Goal: Task Accomplishment & Management: Use online tool/utility

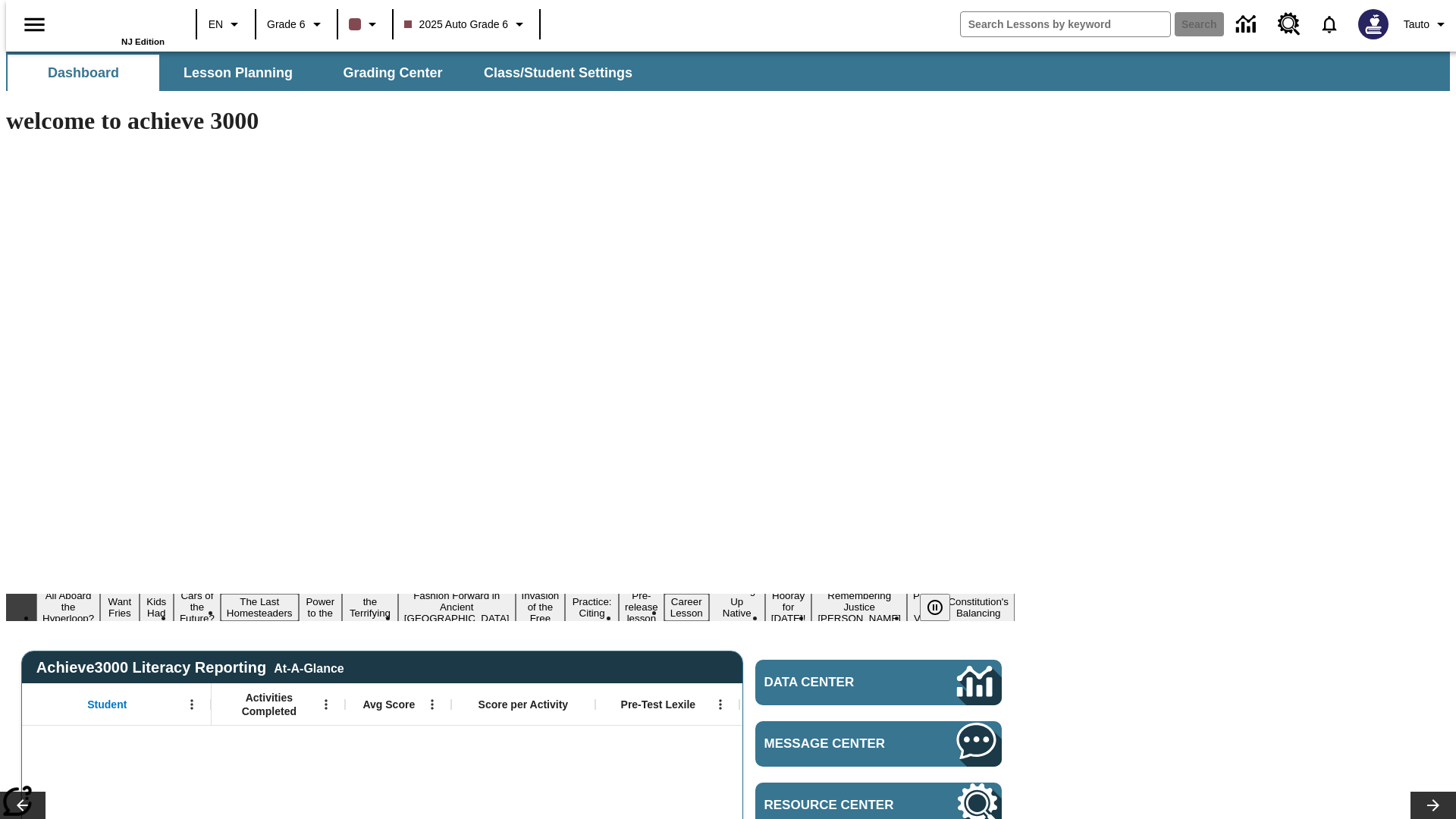
type input "-1"
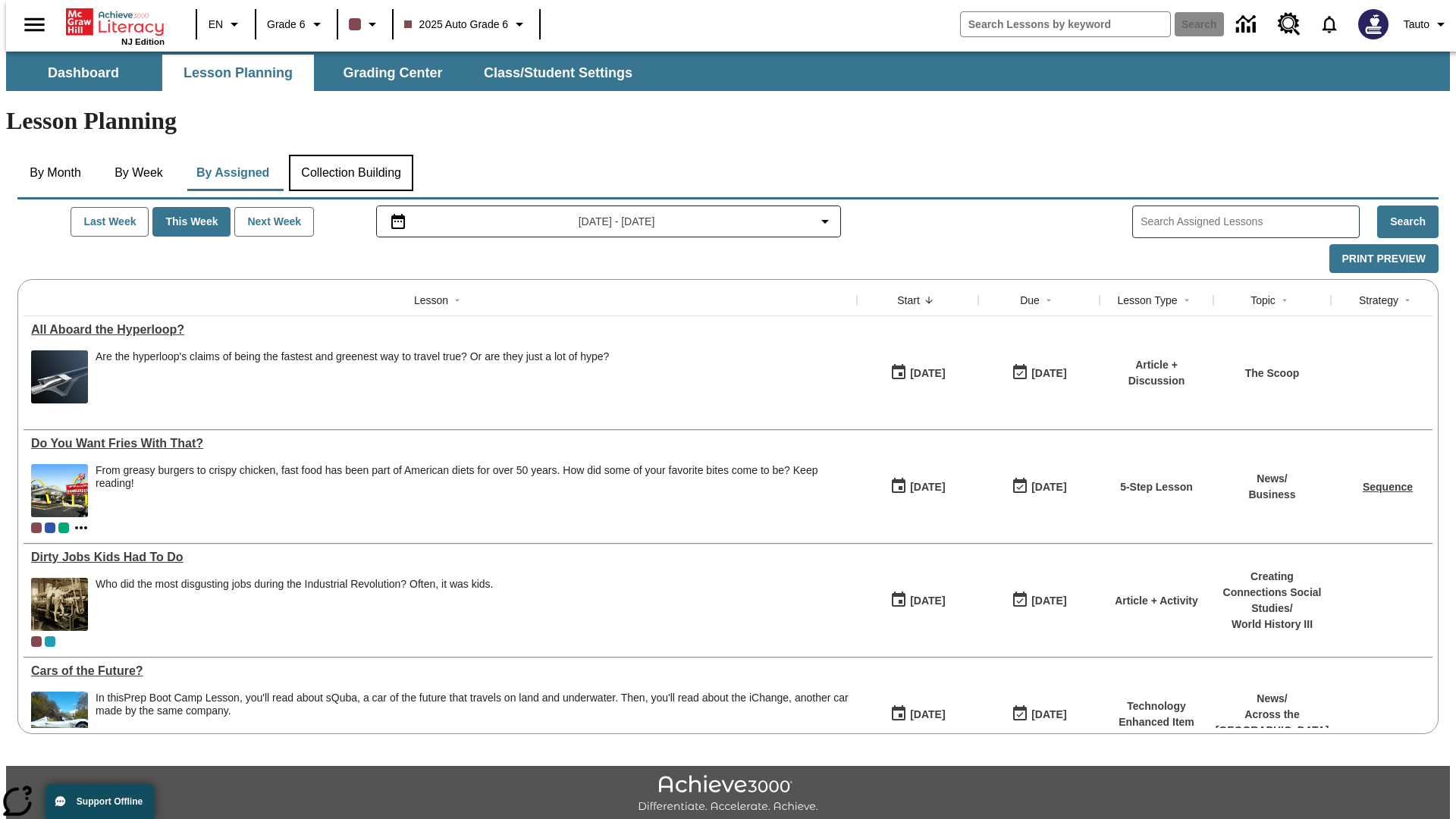
click at [350, 154] on button "Collection Building" at bounding box center [351, 172] width 124 height 37
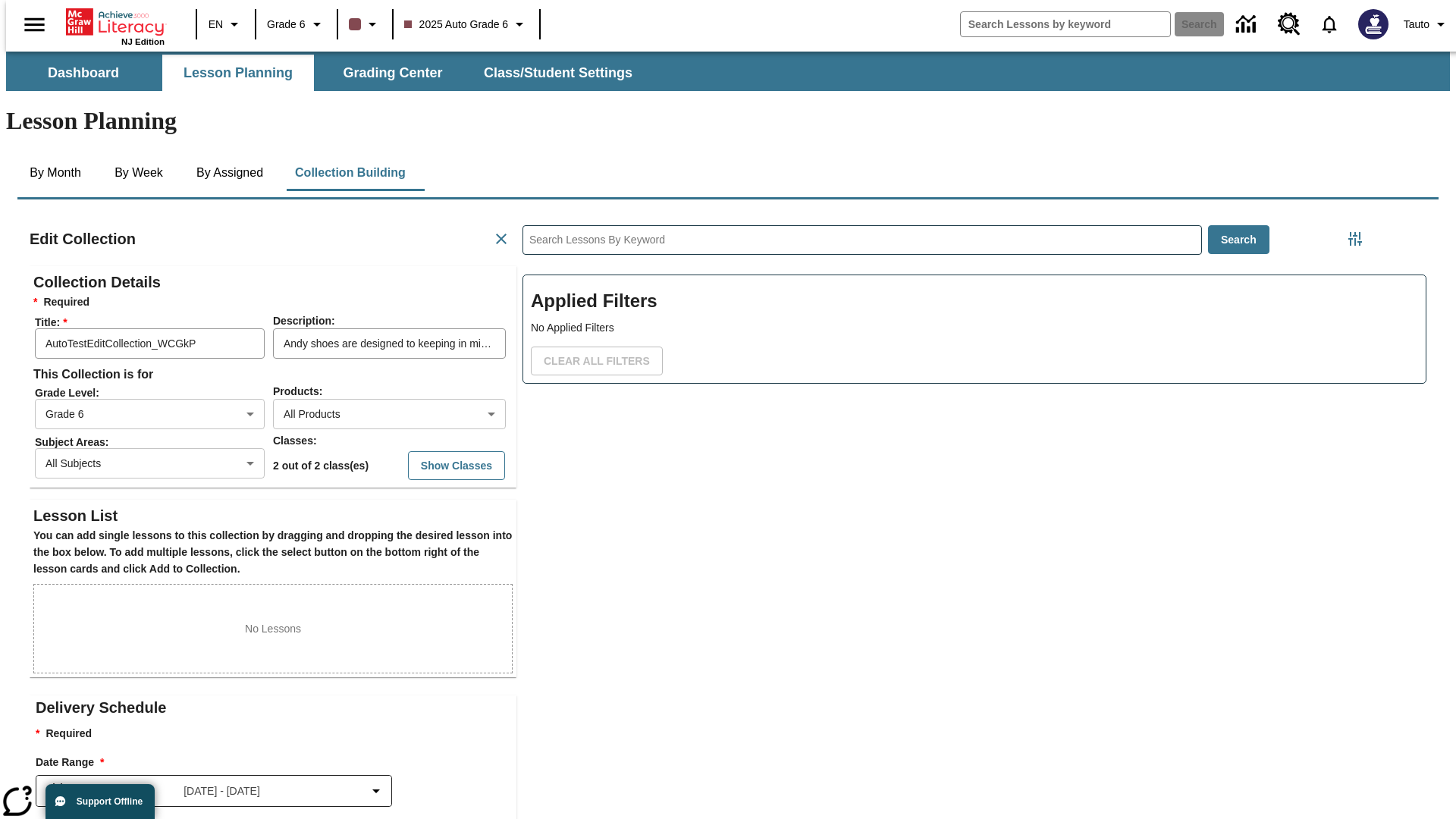
scroll to position [1, 1]
click at [427, 451] on button "Show Classes" at bounding box center [456, 466] width 97 height 30
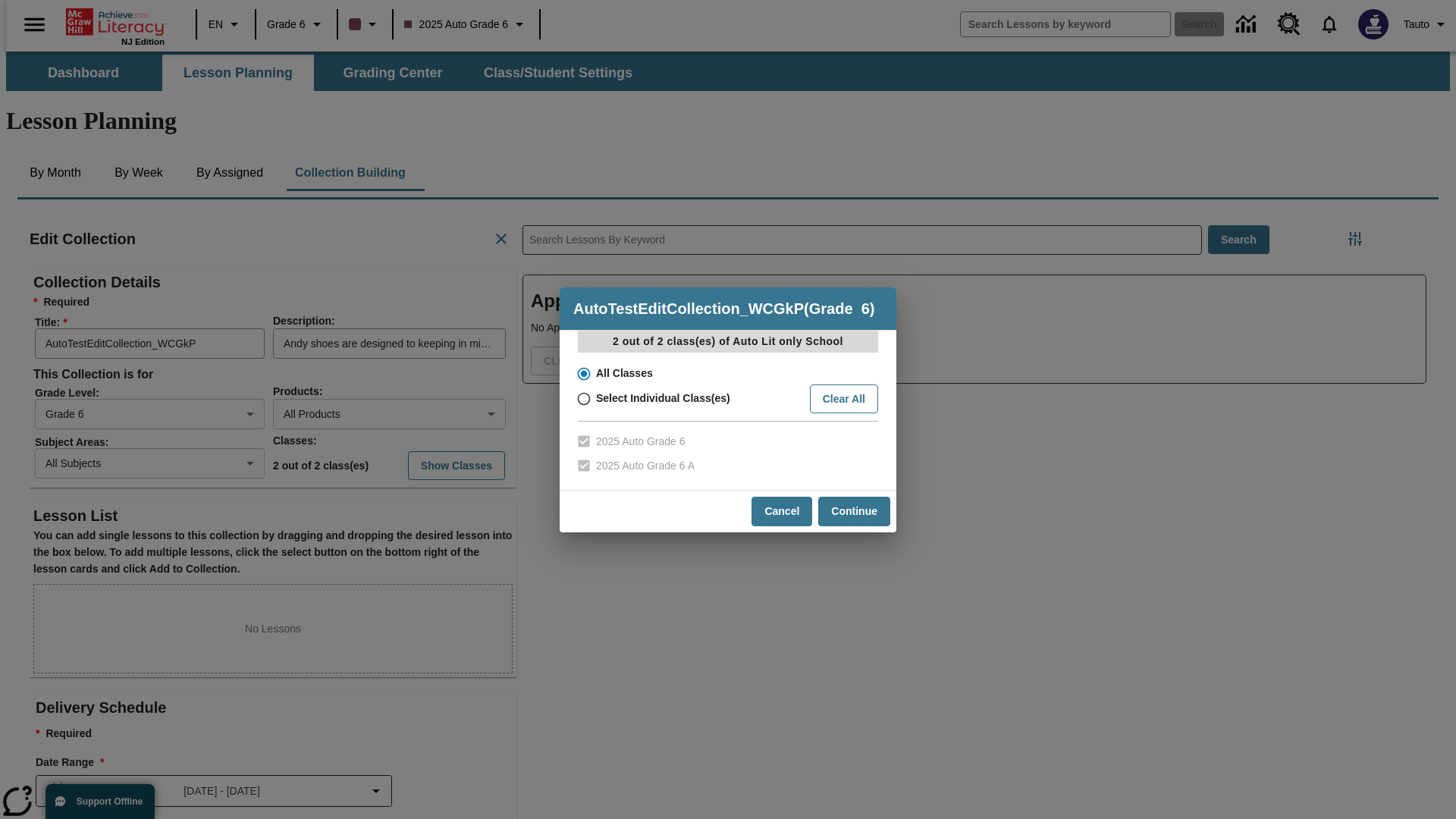
click at [684, 131] on div "AutoTestEditCollection_WCGkP ( Grade 6 ) 2 out of 2 class(es) of Auto Lit only …" at bounding box center [728, 410] width 1456 height 819
click at [583, 399] on input "Select Individual Class(es)" at bounding box center [583, 399] width 27 height 21
radio input "true"
checkbox input "false"
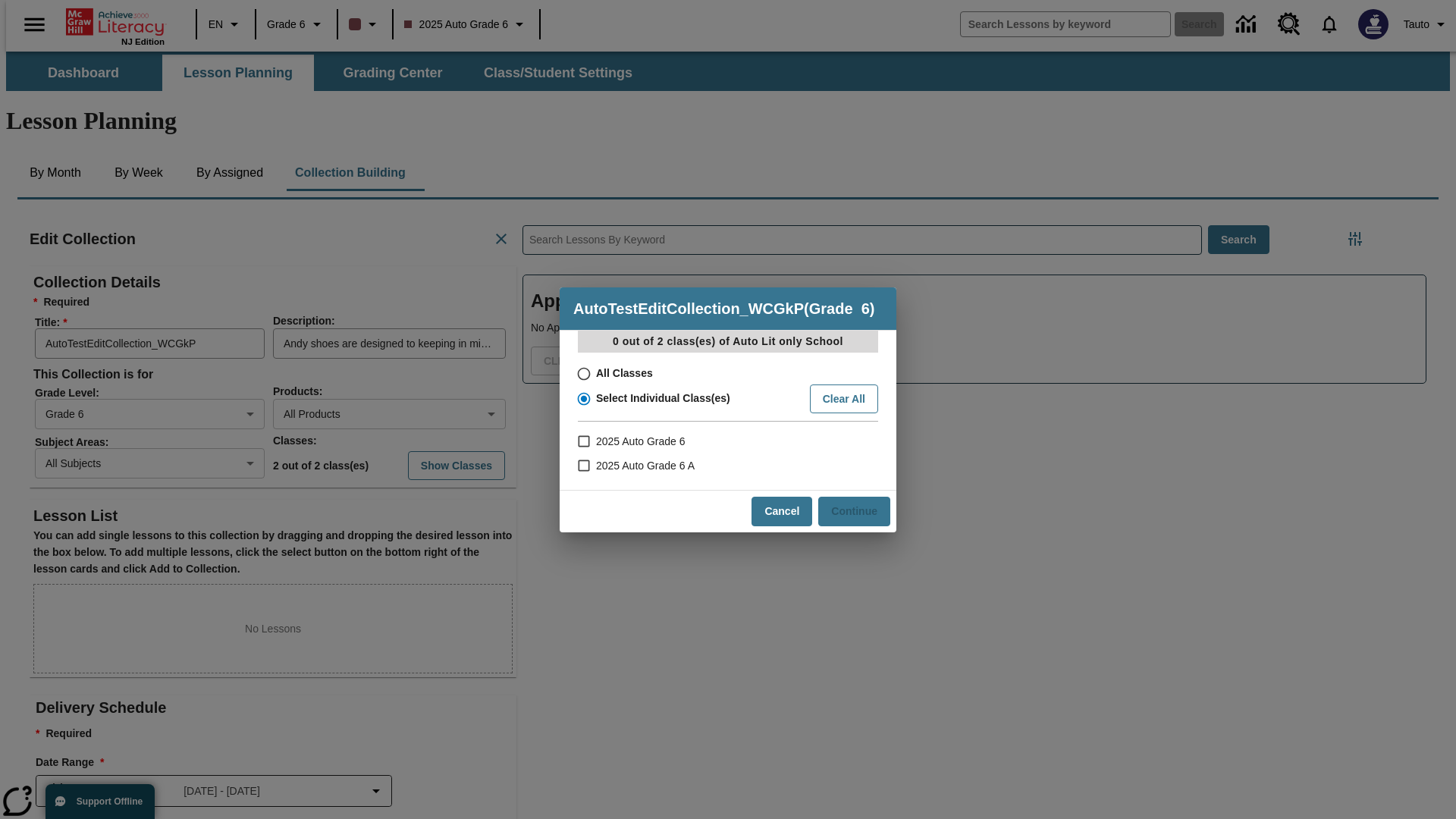
click at [583, 441] on input "2025 Auto Grade 6" at bounding box center [583, 441] width 27 height 24
checkbox input "true"
click at [853, 511] on button "Continue" at bounding box center [854, 512] width 72 height 30
radio input "false"
radio input "true"
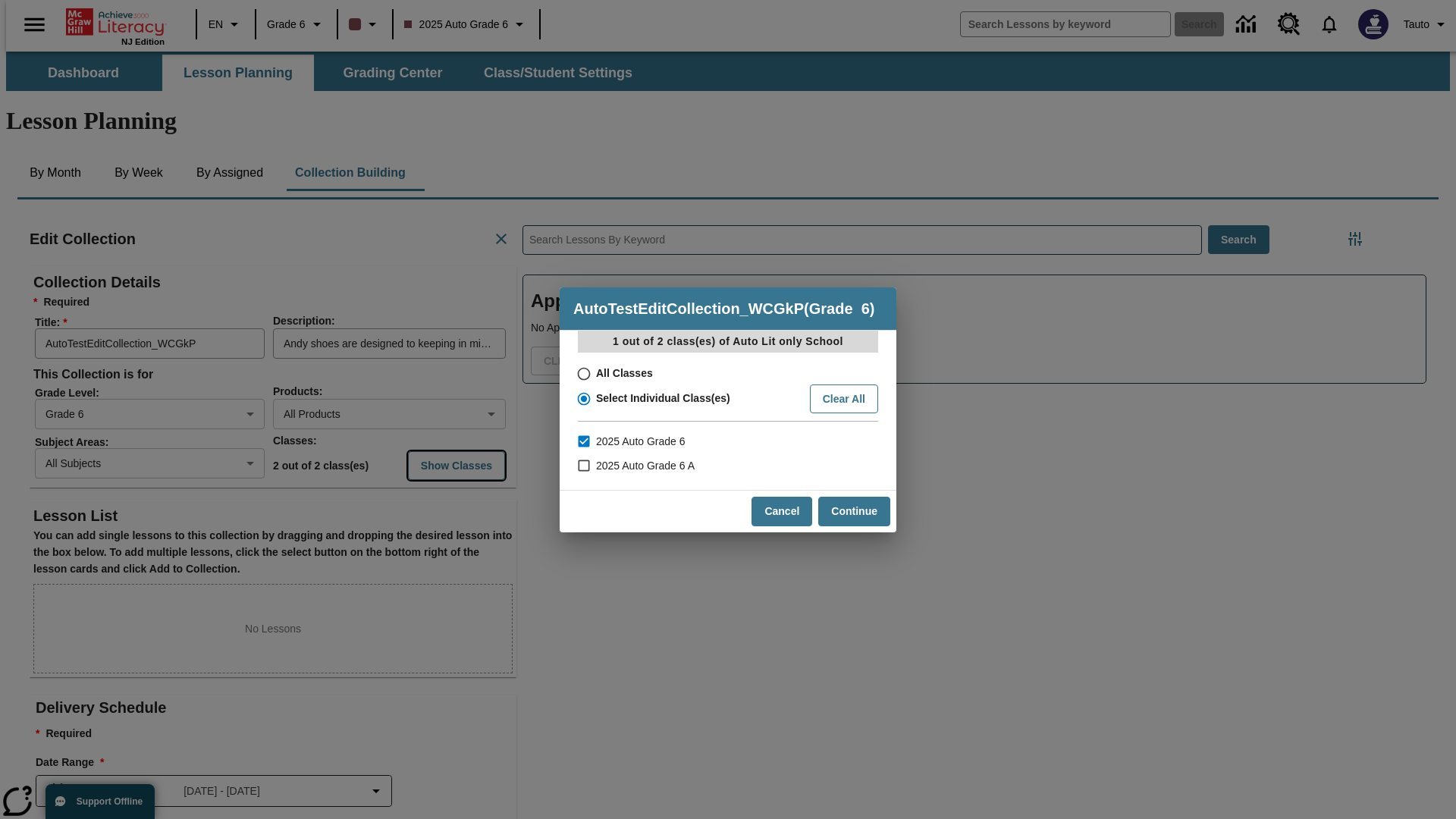
checkbox input "false"
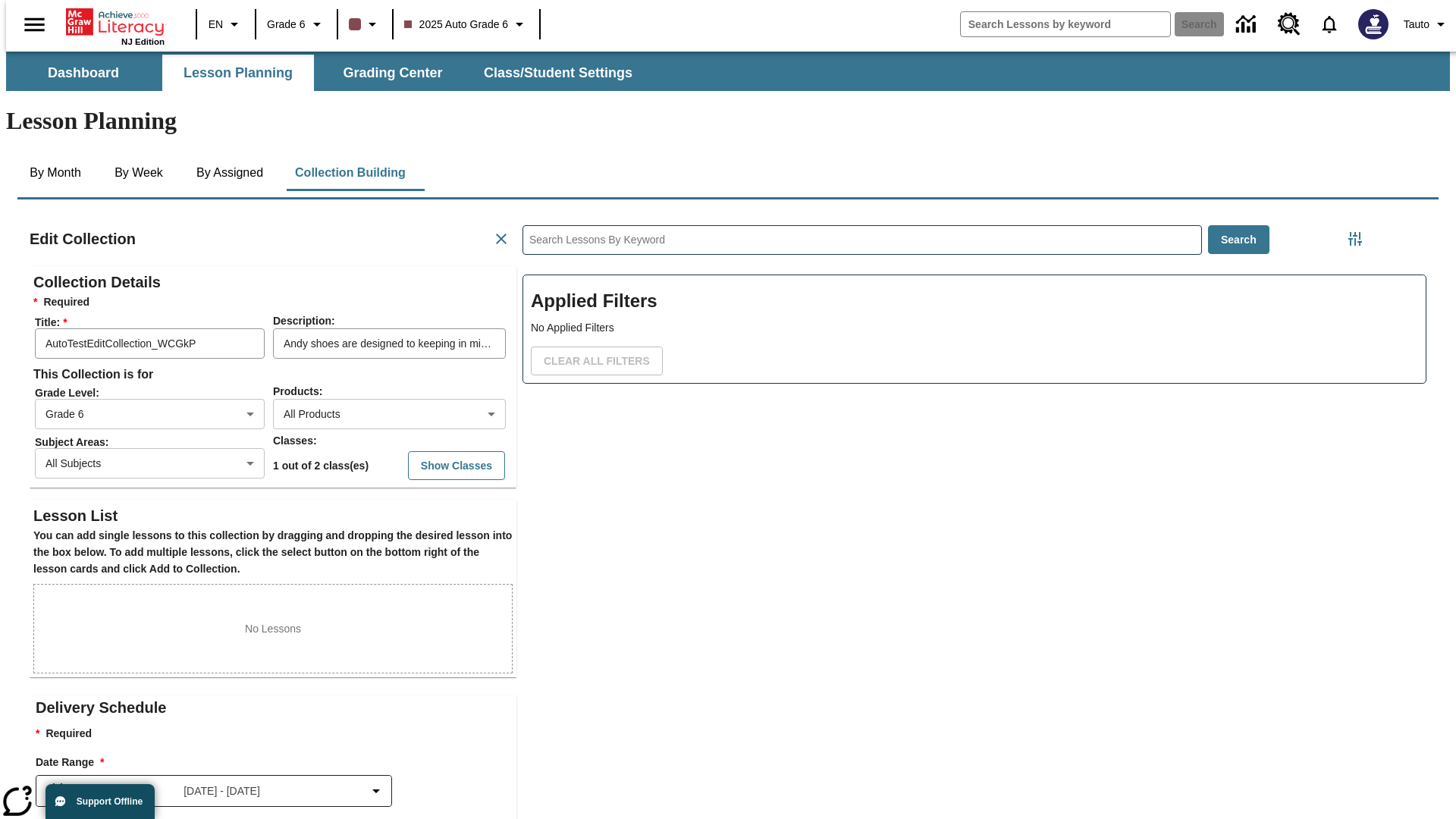
click at [137, 410] on body "Skip to main content NJ Edition EN Grade 6 2025 Auto Grade 6 Search 0 Tauto Das…" at bounding box center [728, 527] width 1444 height 952
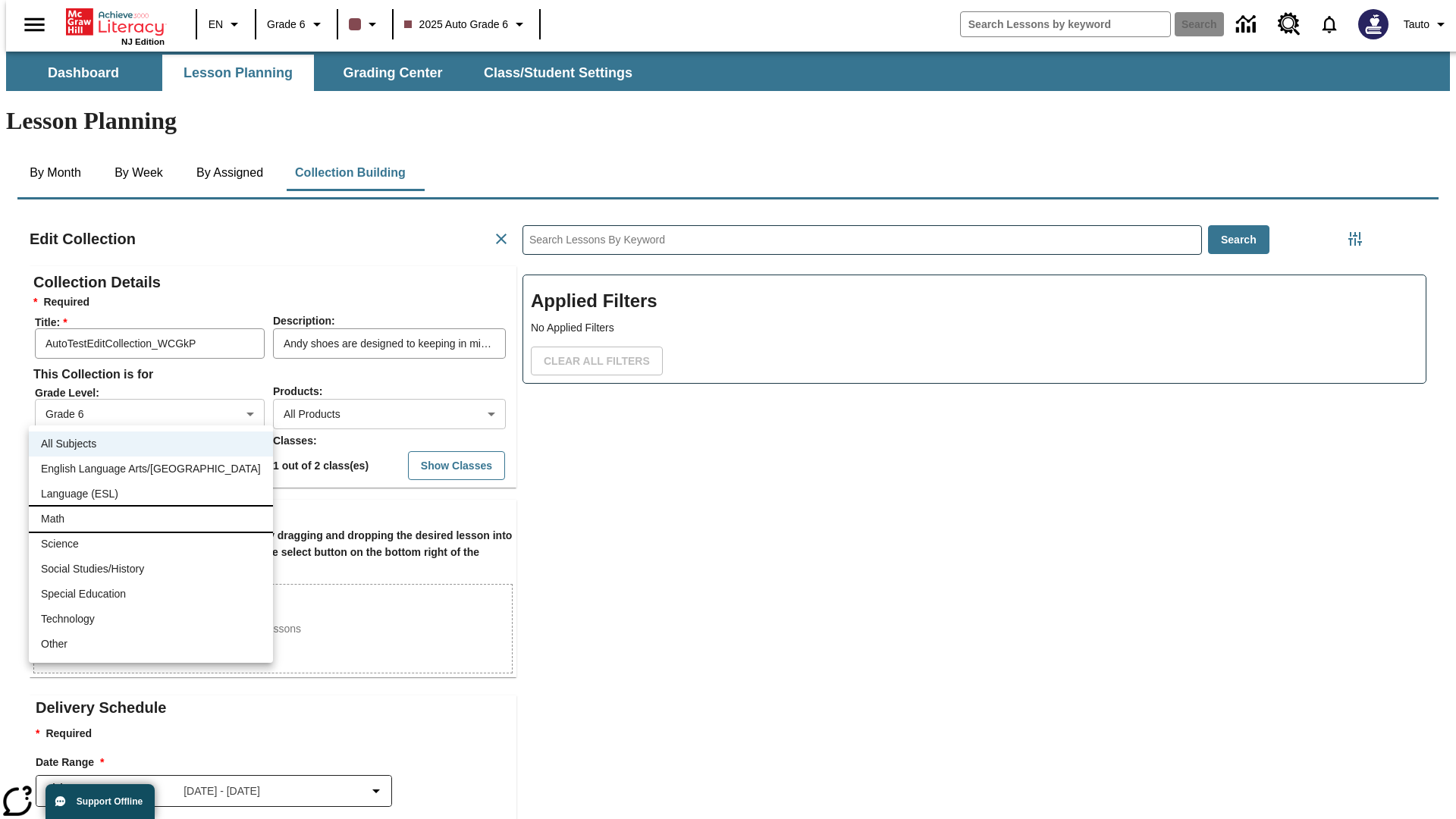
click at [137, 519] on li "Math" at bounding box center [150, 519] width 244 height 25
type input "3"
